Goal: Transaction & Acquisition: Obtain resource

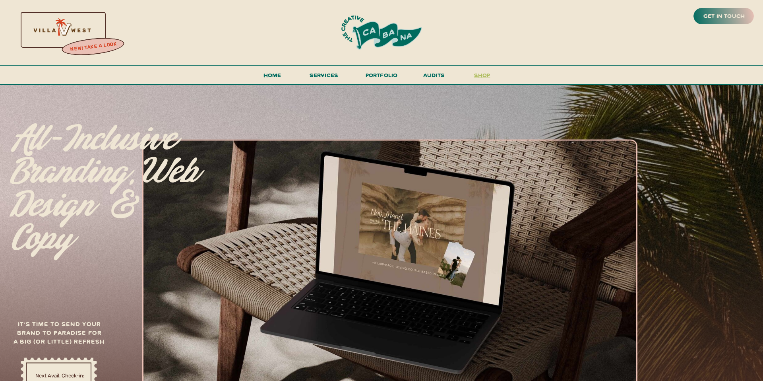
click at [482, 70] on h3 "shop" at bounding box center [482, 77] width 38 height 14
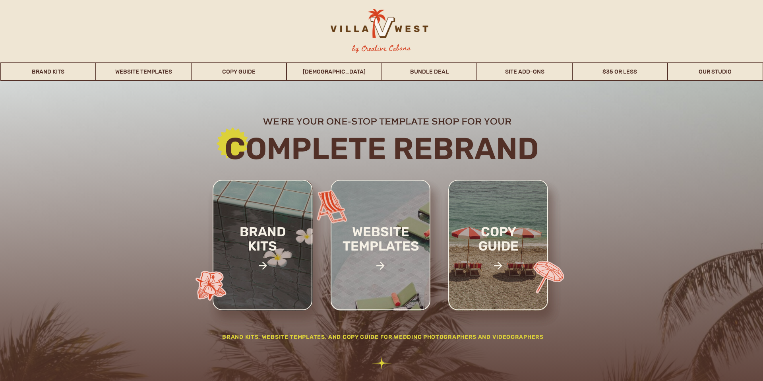
click at [415, 136] on h2 "Complete rebrand" at bounding box center [381, 148] width 429 height 32
click at [384, 204] on div at bounding box center [381, 245] width 100 height 130
click at [386, 256] on h2 "website templates" at bounding box center [381, 247] width 104 height 46
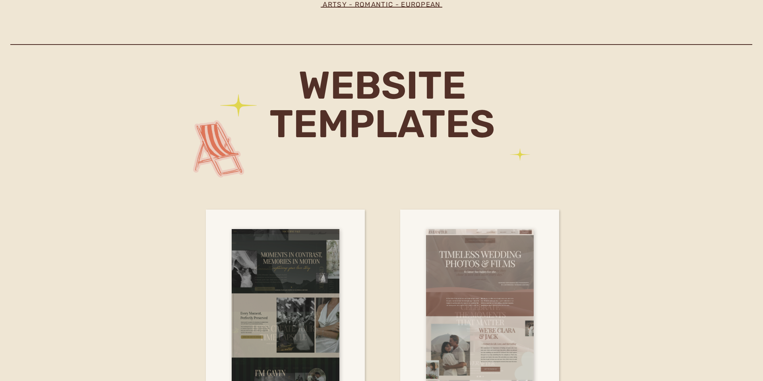
scroll to position [2255, 0]
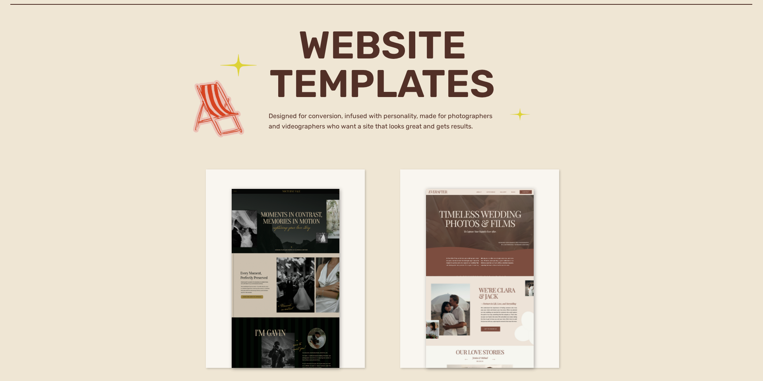
drag, startPoint x: 682, startPoint y: 166, endPoint x: 671, endPoint y: 170, distance: 11.4
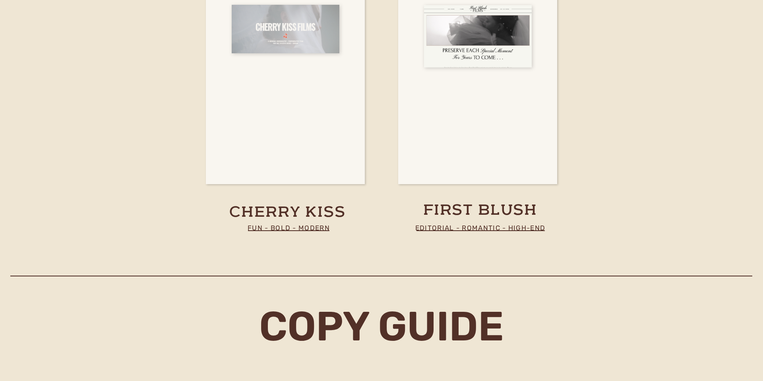
scroll to position [2976, 0]
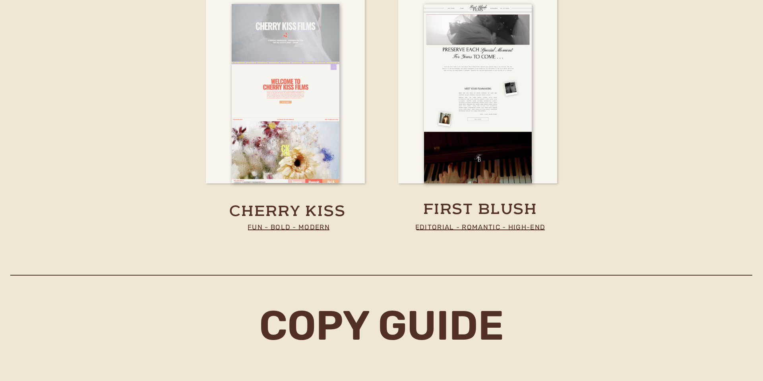
drag, startPoint x: 666, startPoint y: 170, endPoint x: 662, endPoint y: 174, distance: 6.2
click at [663, 173] on div "nav by Creative Cabana Brand Kits Website Templates Copy Guide WHOISMATT Bundle…" at bounding box center [381, 361] width 763 height 6675
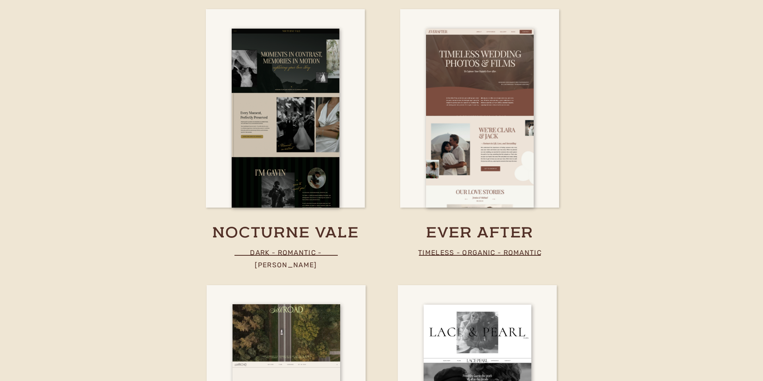
scroll to position [2354, 0]
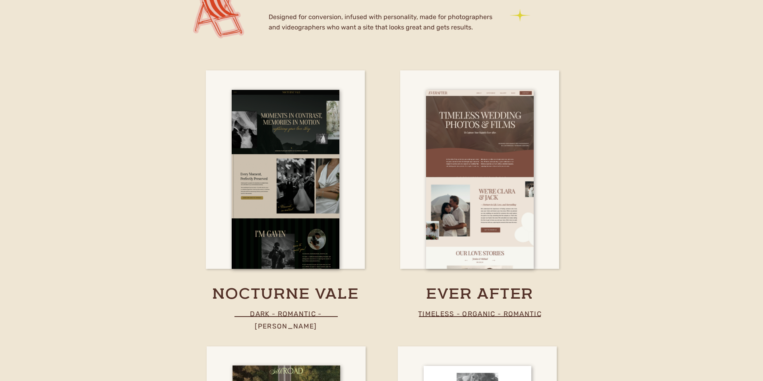
drag, startPoint x: 584, startPoint y: 214, endPoint x: 588, endPoint y: 212, distance: 4.4
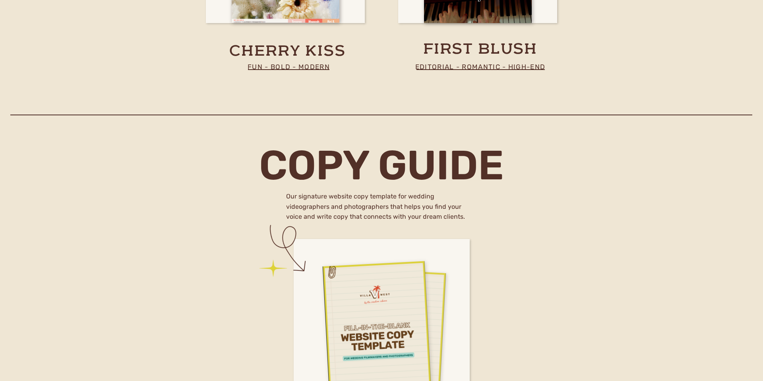
scroll to position [3139, 0]
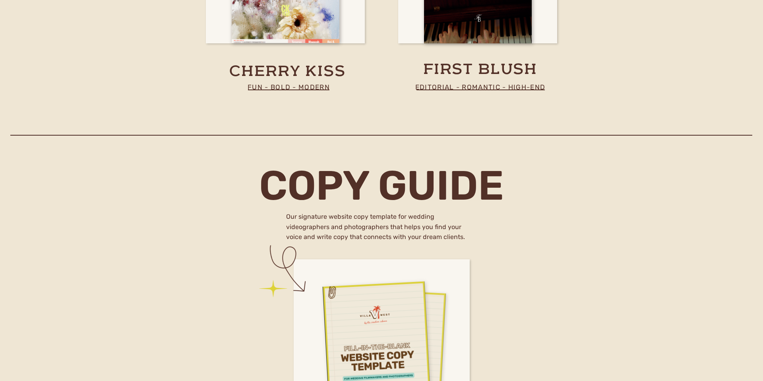
click at [518, 191] on div "nav by Creative Cabana Brand Kits Website Templates Copy Guide WHOISMATT Bundle…" at bounding box center [381, 221] width 763 height 6675
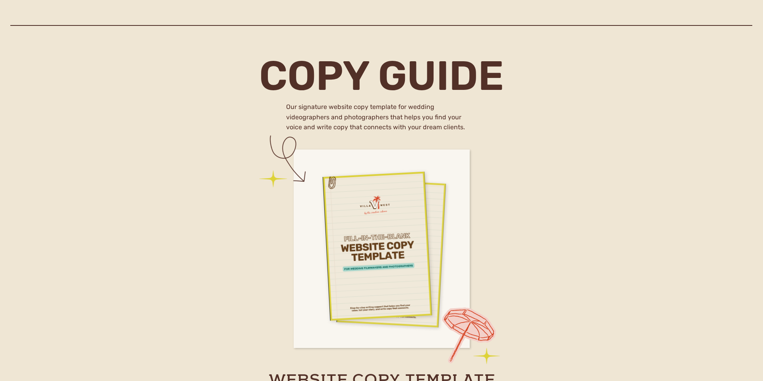
scroll to position [3226, 0]
click at [520, 196] on div "nav by Creative Cabana Brand Kits Website Templates Copy Guide WHOISMATT Bundle…" at bounding box center [381, 111] width 763 height 6675
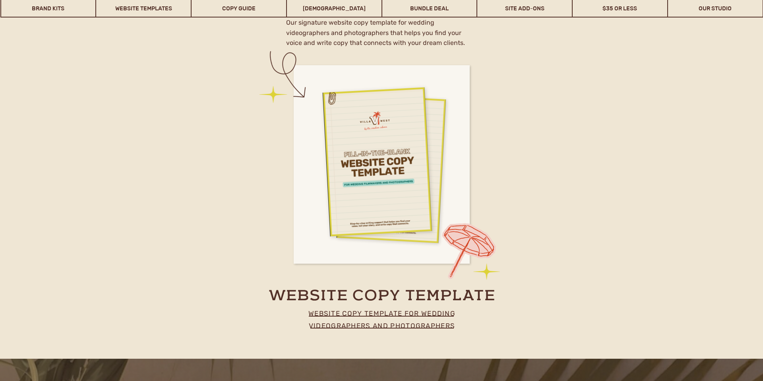
scroll to position [3339, 0]
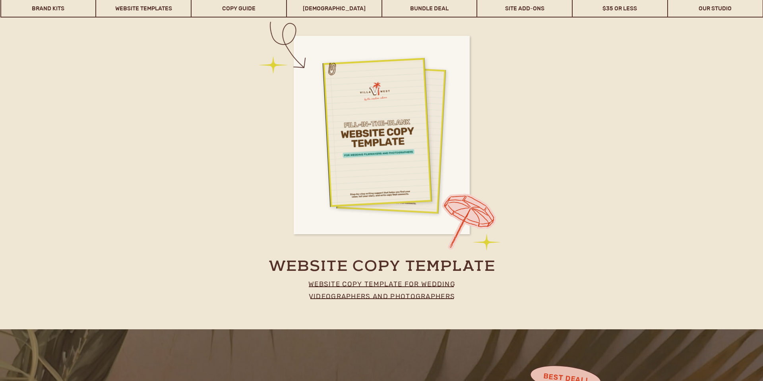
click at [386, 295] on p "website copy template for wedding videographers and photographers" at bounding box center [382, 288] width 176 height 20
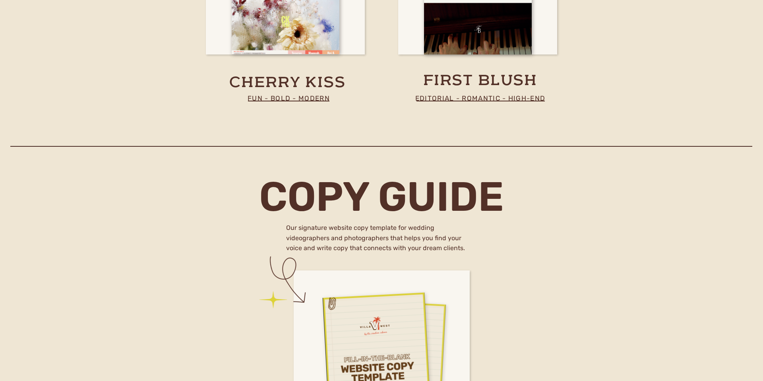
scroll to position [2969, 0]
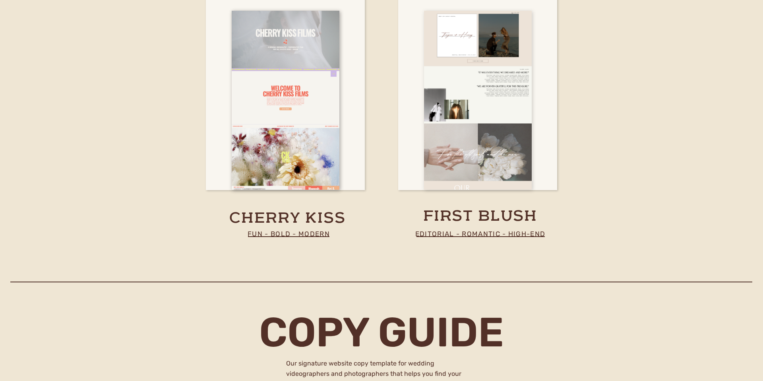
click at [476, 174] on div at bounding box center [478, 100] width 108 height 179
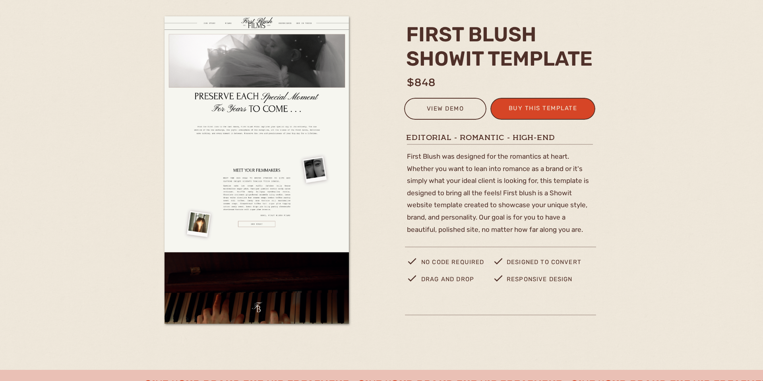
scroll to position [89, 0]
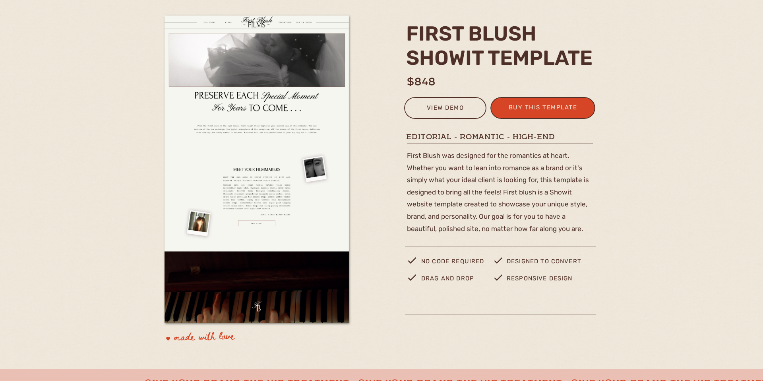
click at [460, 112] on div "view demo" at bounding box center [445, 109] width 72 height 13
